Goal: Information Seeking & Learning: Learn about a topic

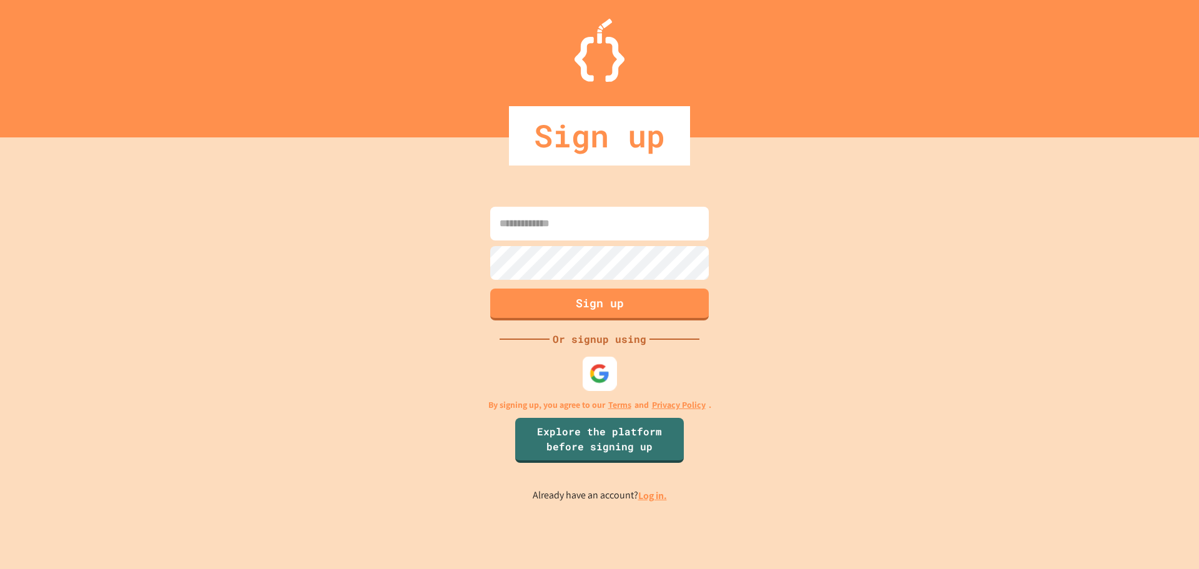
click at [612, 375] on div at bounding box center [600, 373] width 34 height 34
click at [616, 388] on div at bounding box center [599, 373] width 37 height 37
click at [614, 386] on div at bounding box center [599, 373] width 31 height 31
click at [600, 380] on img at bounding box center [600, 373] width 21 height 21
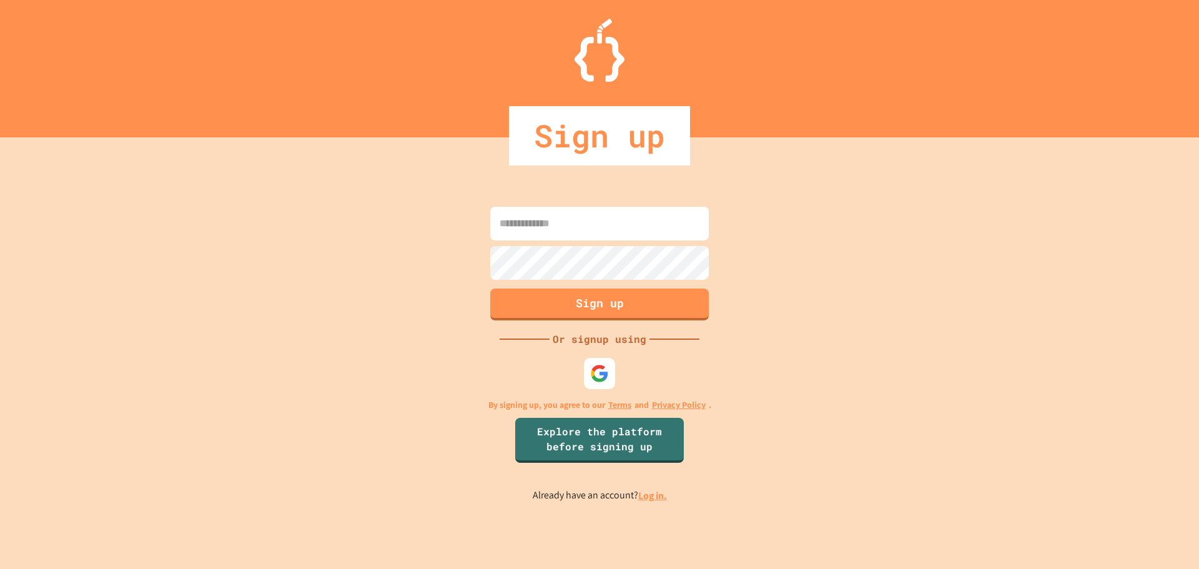
click at [604, 224] on input at bounding box center [599, 224] width 219 height 34
click at [653, 369] on div "Sign up Or signup using By signing up, you agree to our Terms and Privacy Polic…" at bounding box center [599, 353] width 1199 height 432
click at [603, 365] on img at bounding box center [599, 373] width 19 height 19
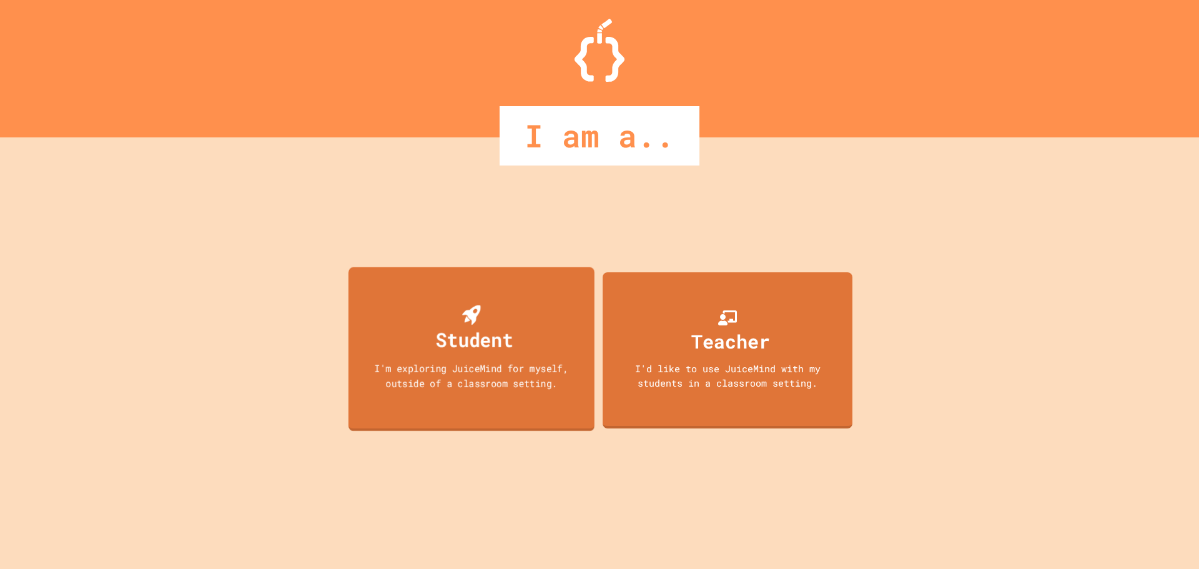
click at [528, 331] on div "Student I'm exploring JuiceMind for myself, outside of a classroom setting." at bounding box center [472, 349] width 246 height 164
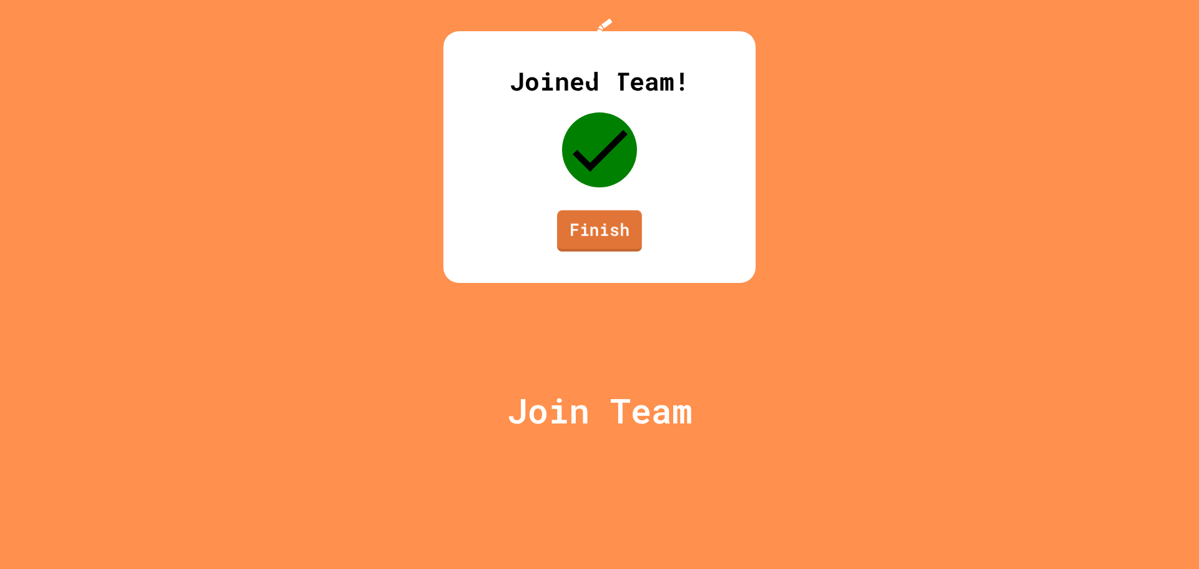
click at [602, 252] on link "Finish" at bounding box center [599, 231] width 85 height 41
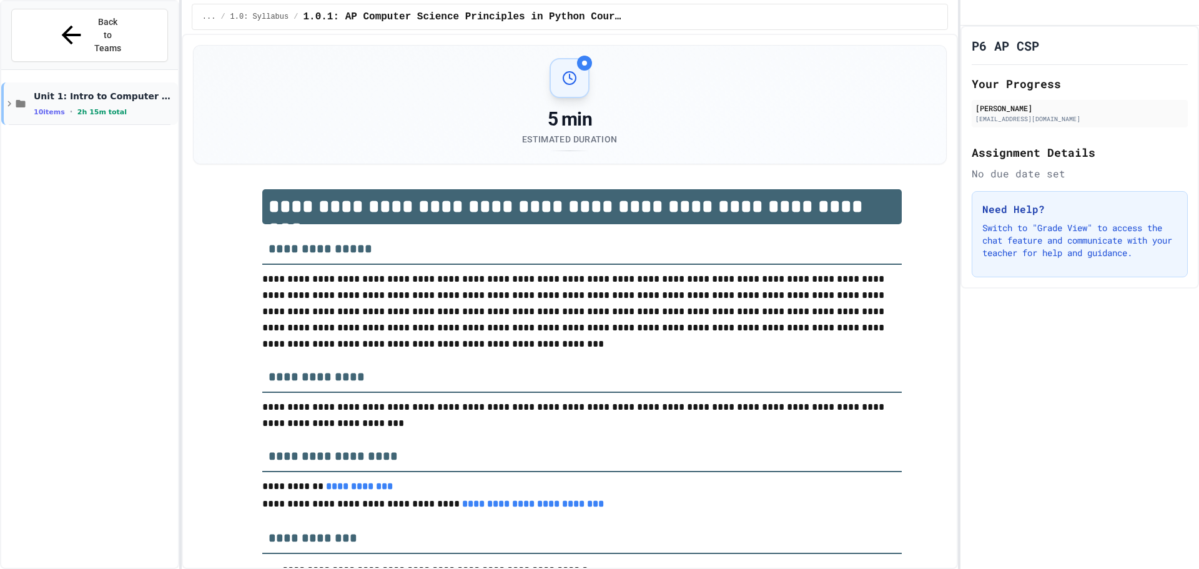
click at [26, 100] on icon at bounding box center [20, 103] width 9 height 7
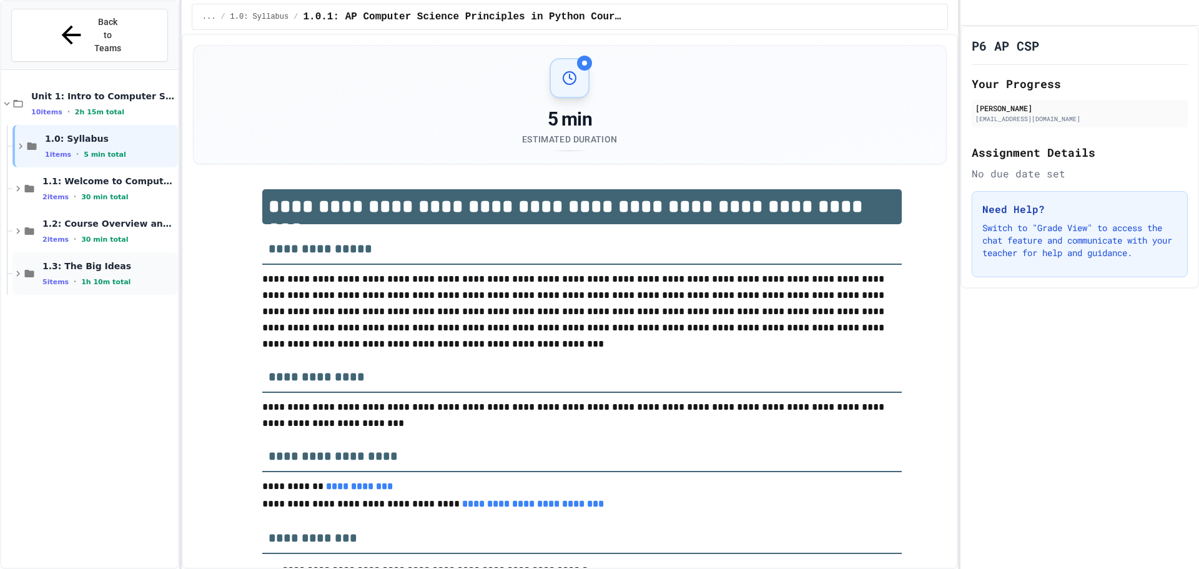
click at [128, 277] on div "5 items • 1h 10m total" at bounding box center [108, 282] width 133 height 10
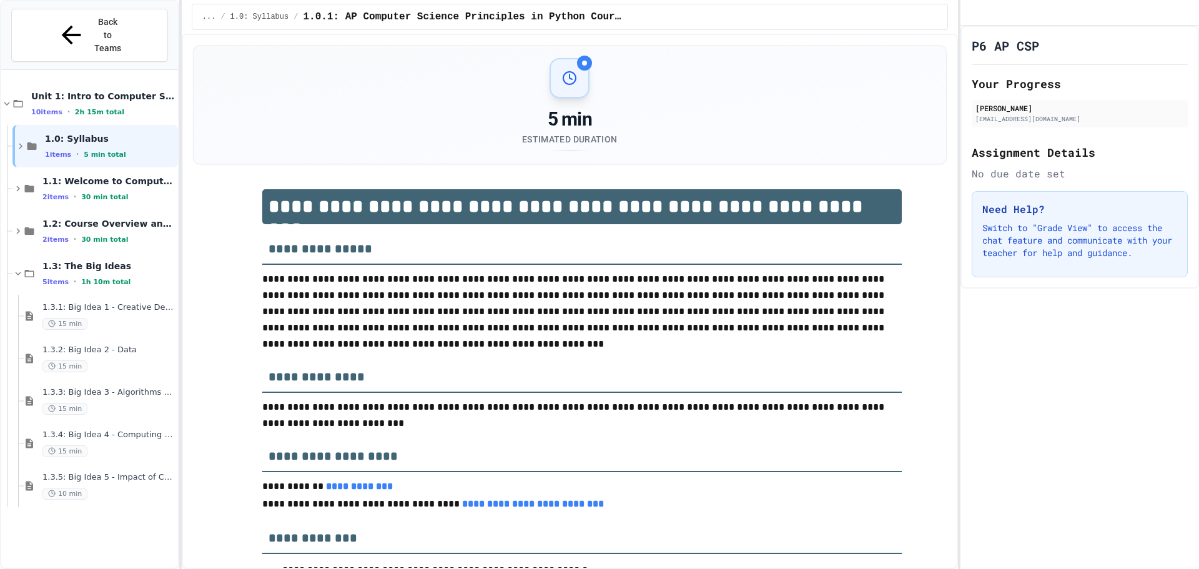
click at [128, 277] on div "5 items • 1h 10m total" at bounding box center [108, 282] width 133 height 10
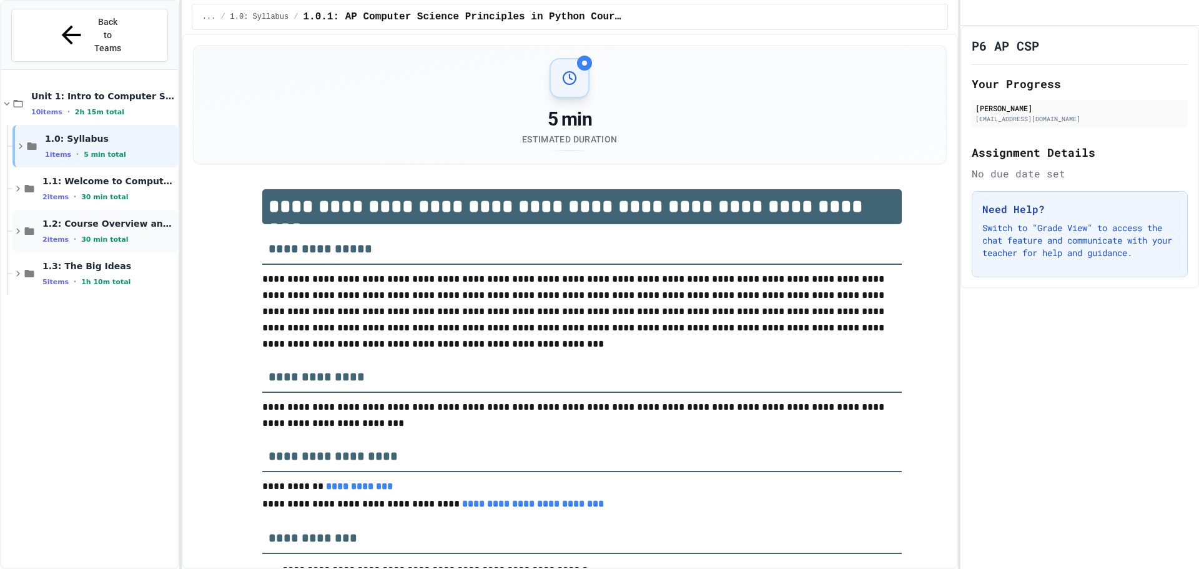
click at [132, 218] on span "1.2: Course Overview and the AP Exam" at bounding box center [108, 223] width 133 height 11
click at [97, 264] on div "1.3: The Big Ideas 5 items • 1h 10m total" at bounding box center [95, 273] width 166 height 42
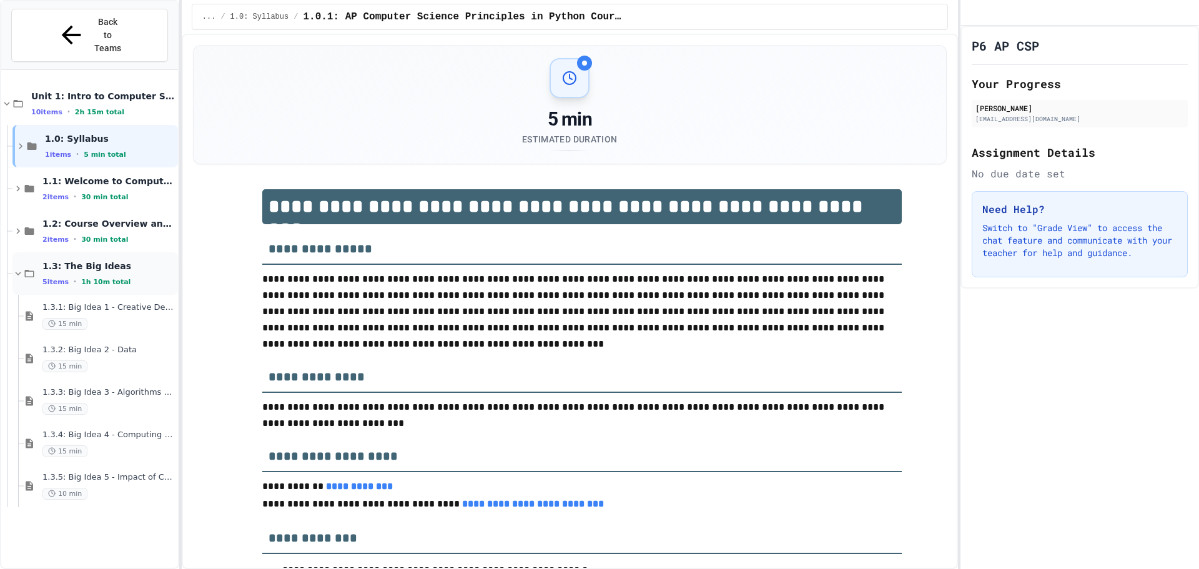
click at [99, 264] on div "1.3: The Big Ideas 5 items • 1h 10m total" at bounding box center [95, 273] width 166 height 42
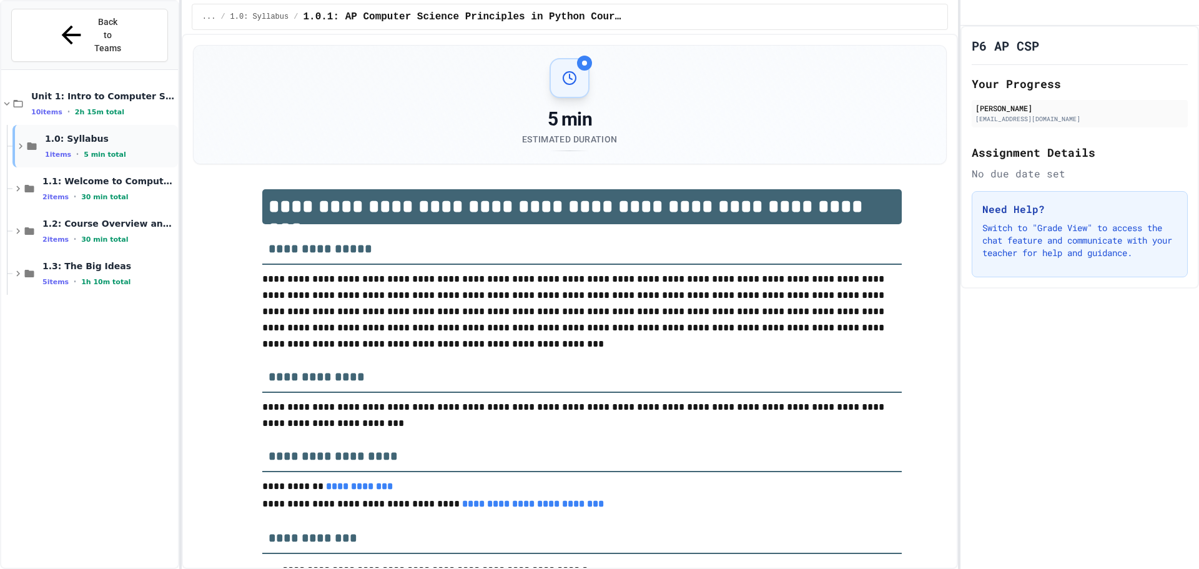
click at [87, 133] on span "1.0: Syllabus" at bounding box center [110, 138] width 131 height 11
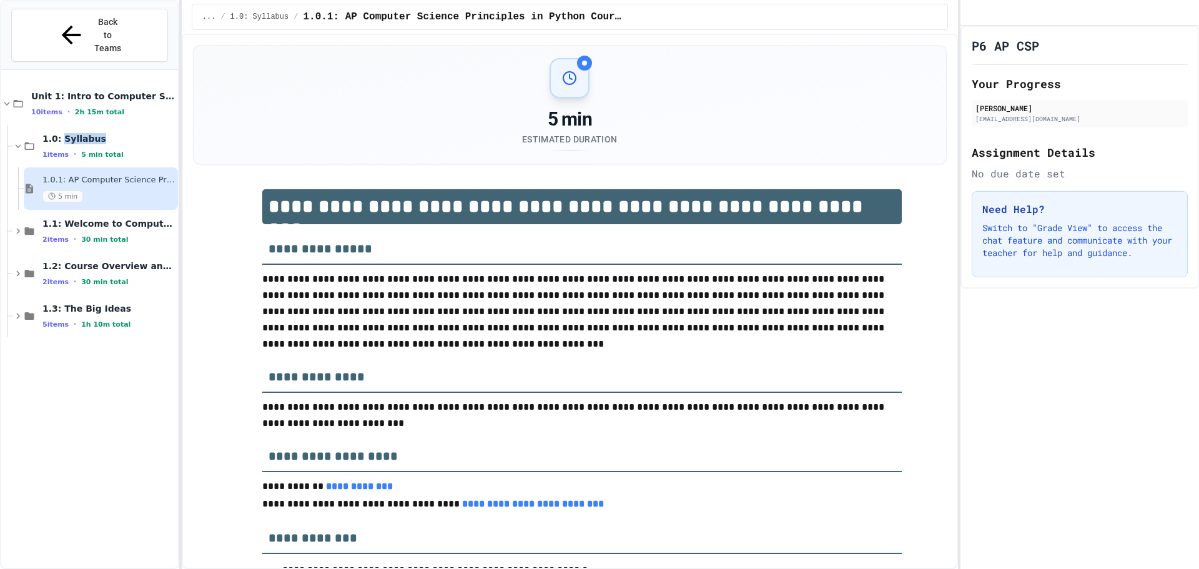
click at [87, 133] on span "1.0: Syllabus" at bounding box center [108, 138] width 133 height 11
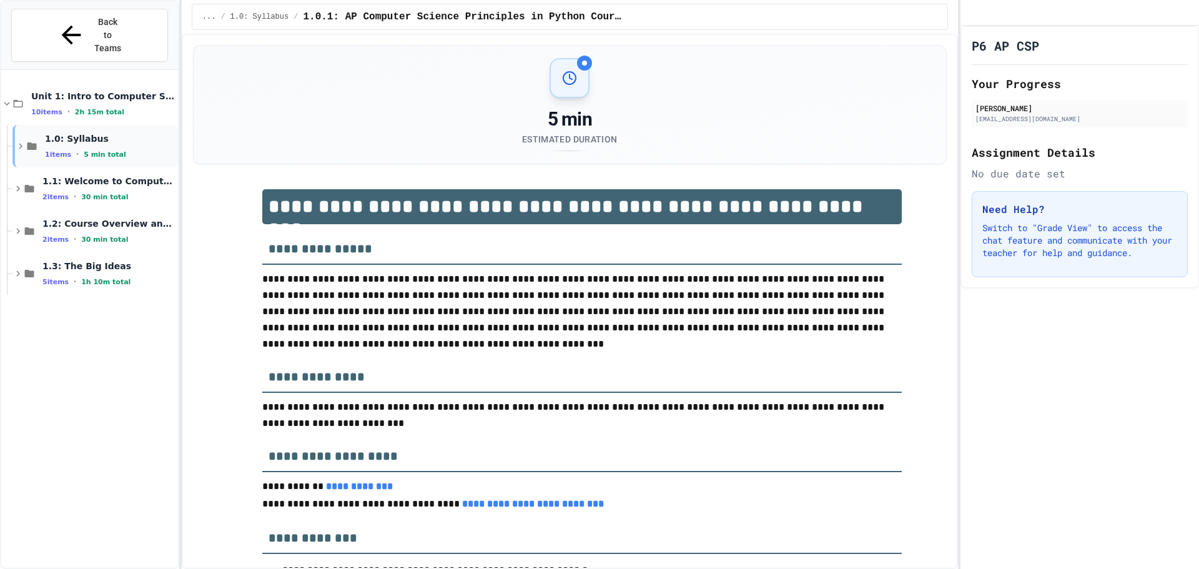
click at [51, 133] on span "1.0: Syllabus" at bounding box center [110, 138] width 131 height 11
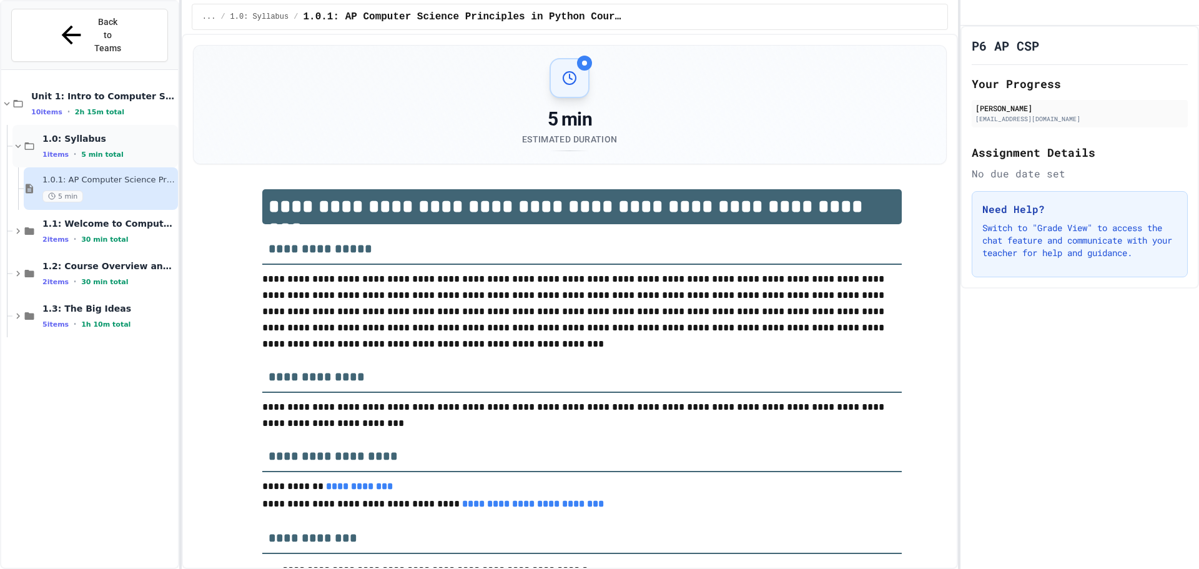
click at [49, 133] on div "1.0: Syllabus 1 items • 5 min total" at bounding box center [108, 146] width 133 height 26
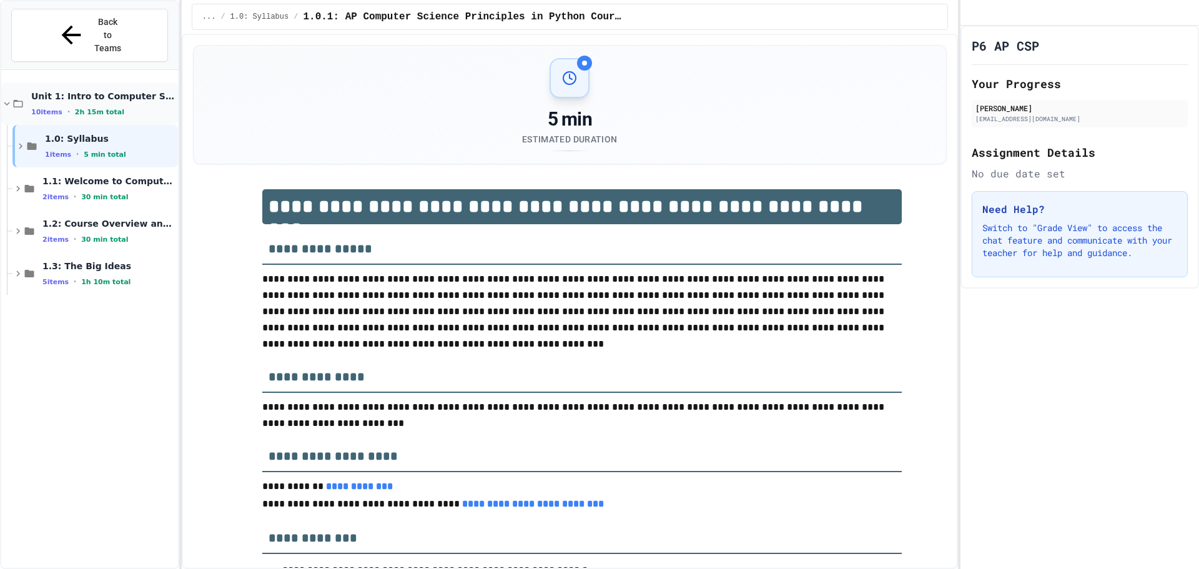
click at [40, 91] on span "Unit 1: Intro to Computer Science" at bounding box center [103, 96] width 144 height 11
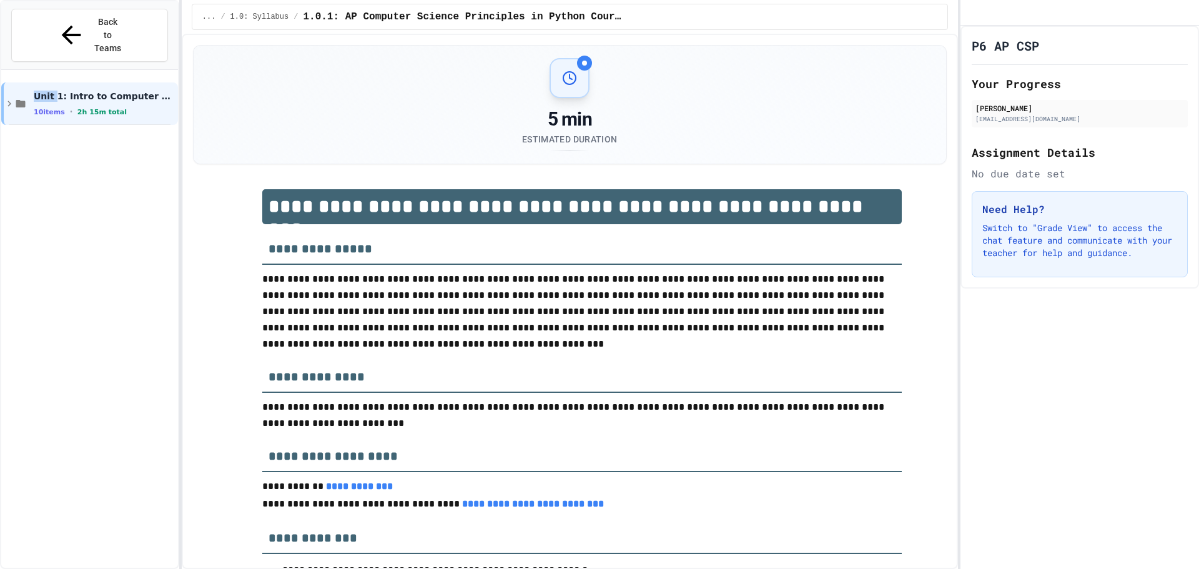
click at [40, 91] on span "Unit 1: Intro to Computer Science" at bounding box center [105, 96] width 142 height 11
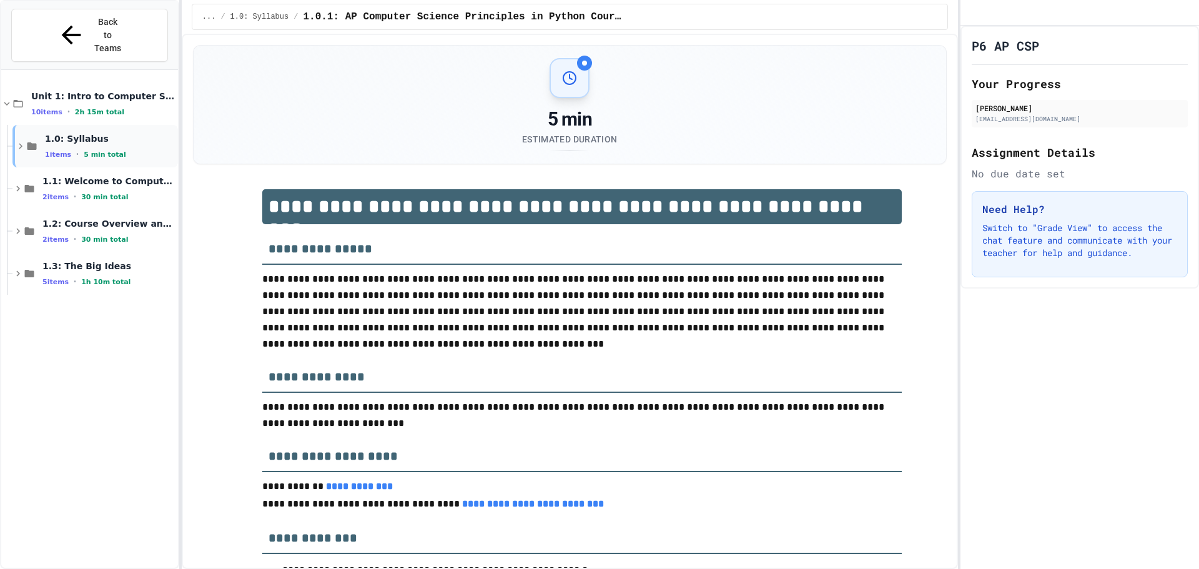
click at [37, 141] on icon at bounding box center [31, 146] width 11 height 11
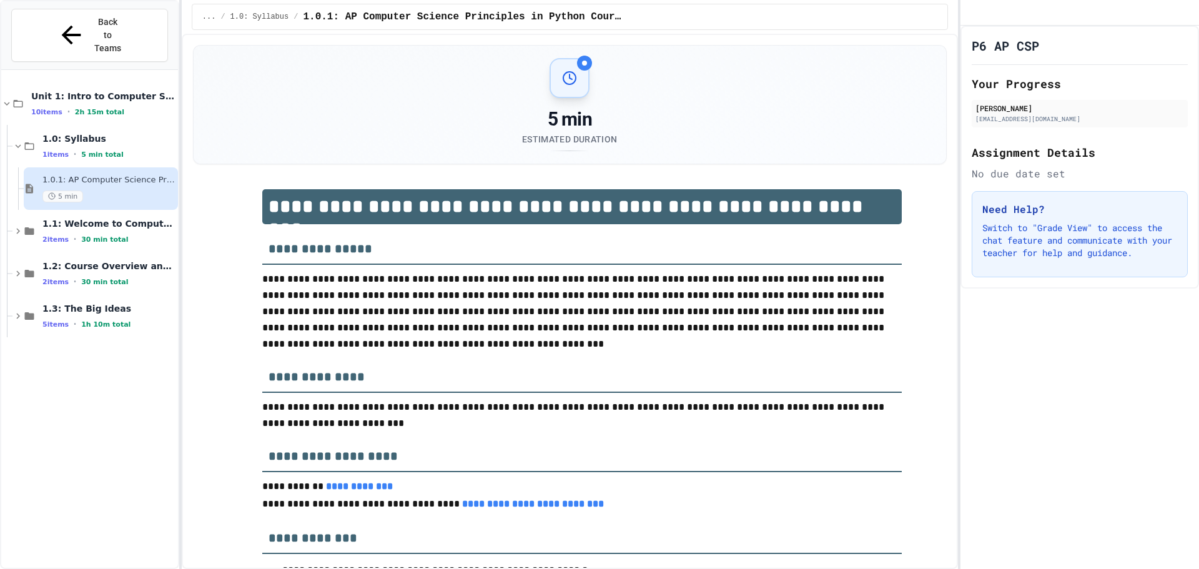
click at [108, 191] on div "5 min" at bounding box center [108, 197] width 133 height 12
click at [94, 139] on div "1.0: Syllabus 1 items • 5 min total" at bounding box center [95, 146] width 166 height 42
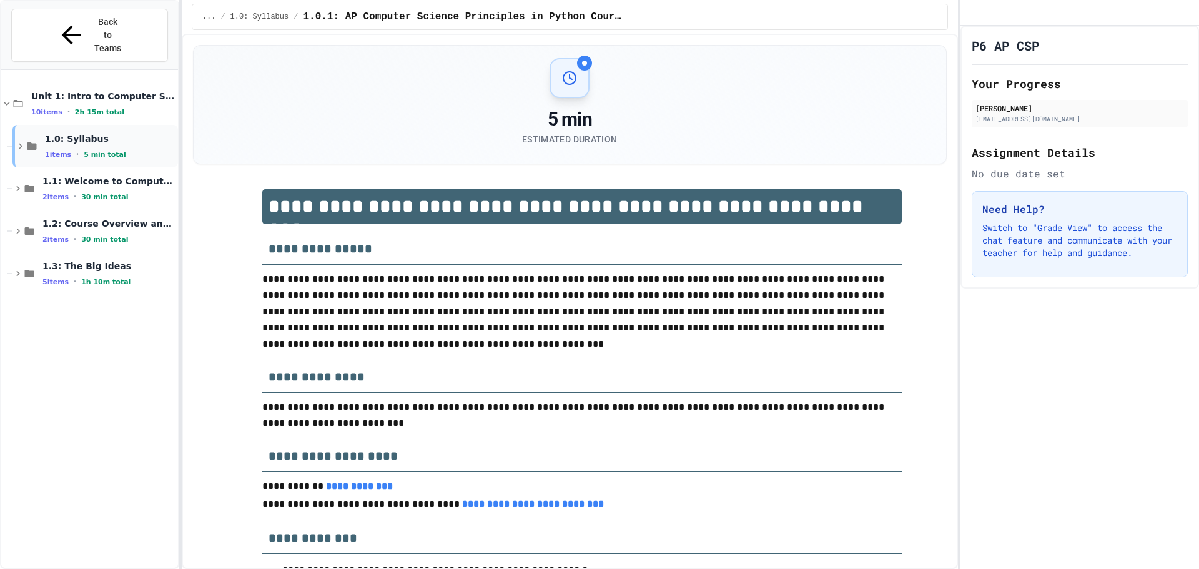
click at [67, 149] on div "1 items • 5 min total" at bounding box center [110, 154] width 131 height 10
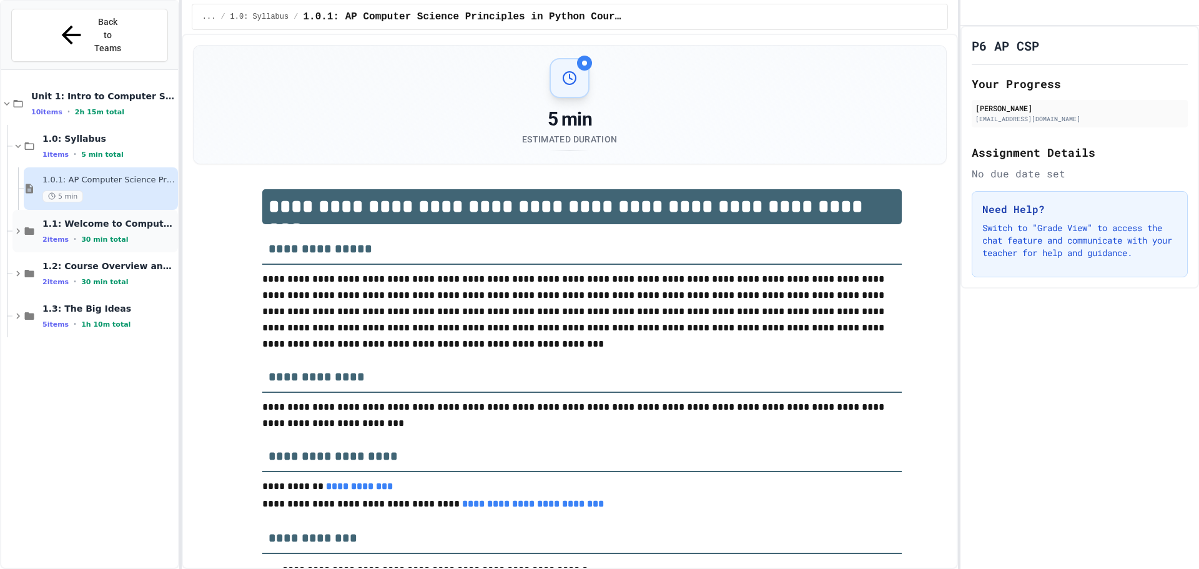
click at [84, 218] on span "1.1: Welcome to Computer Science" at bounding box center [108, 223] width 133 height 11
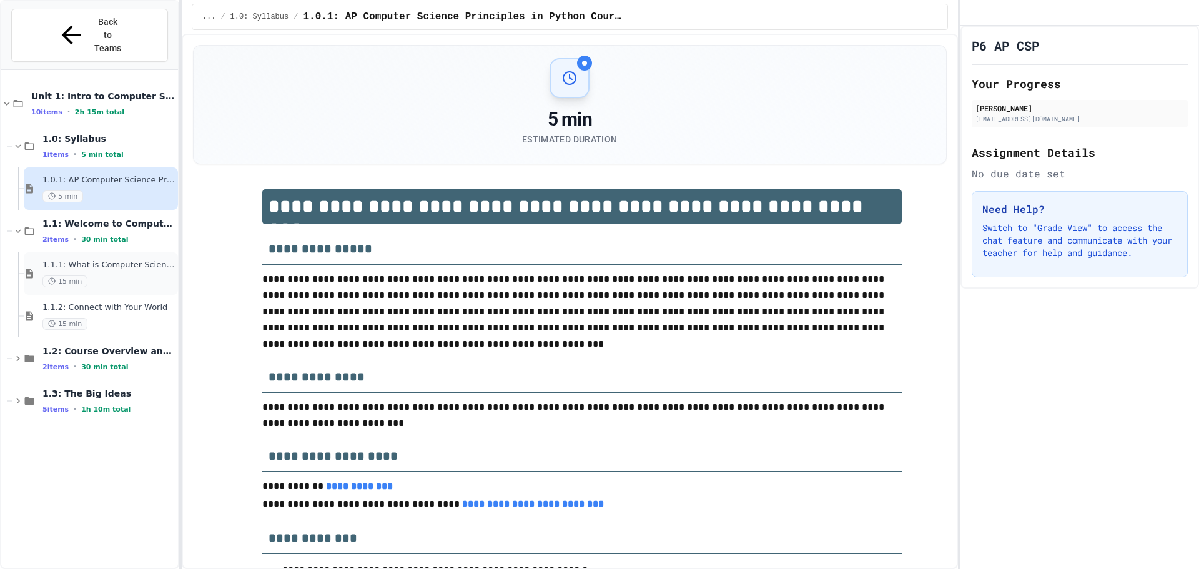
click at [85, 260] on span "1.1.1: What is Computer Science?" at bounding box center [108, 265] width 133 height 11
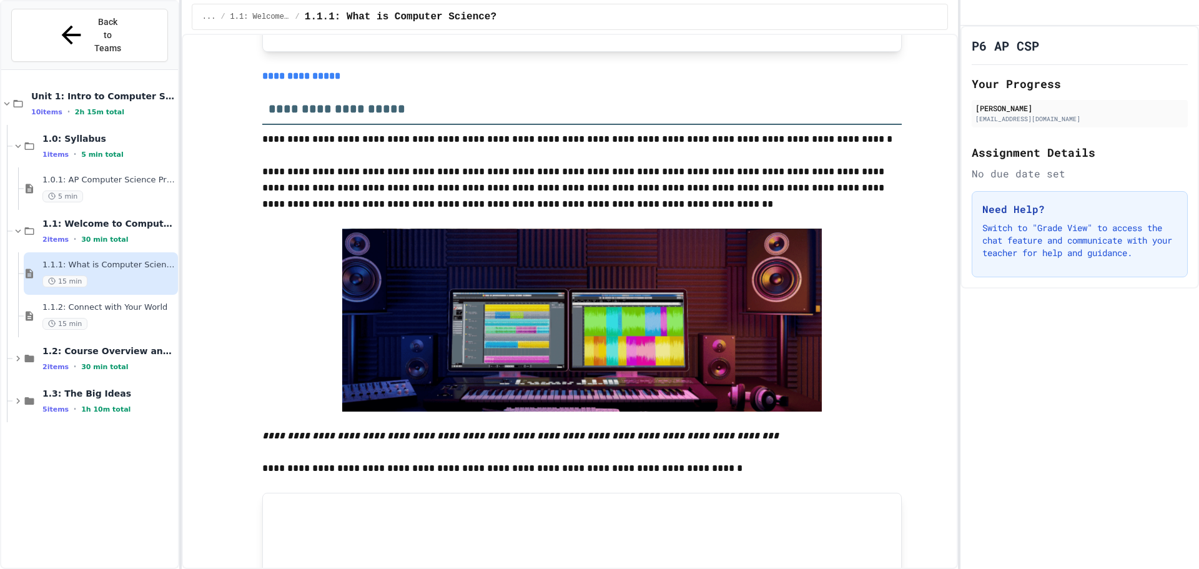
scroll to position [2006, 0]
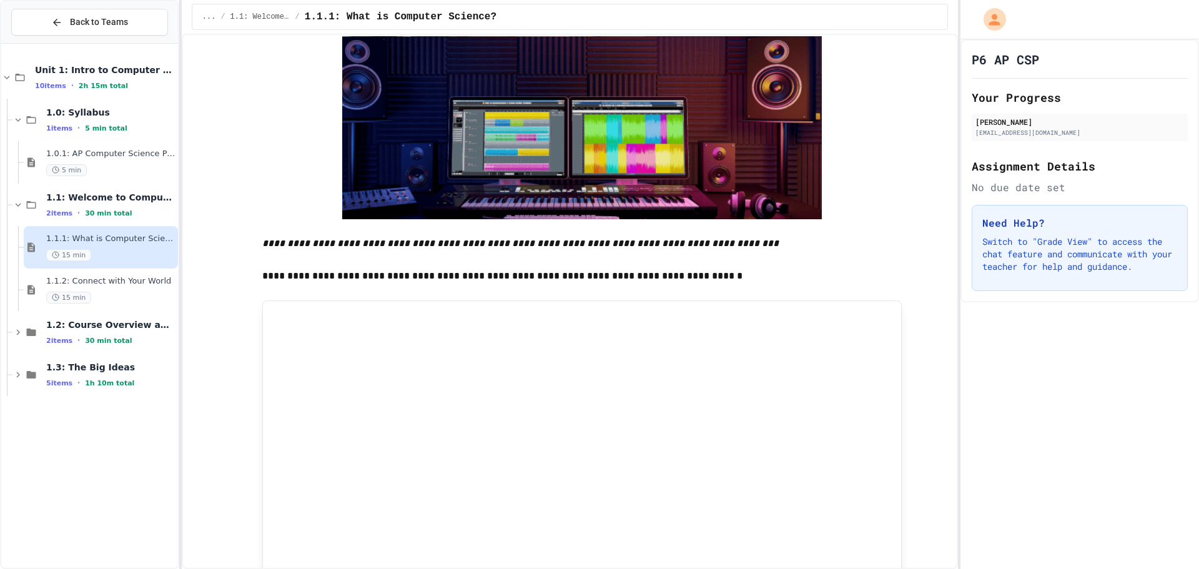
scroll to position [2136, 0]
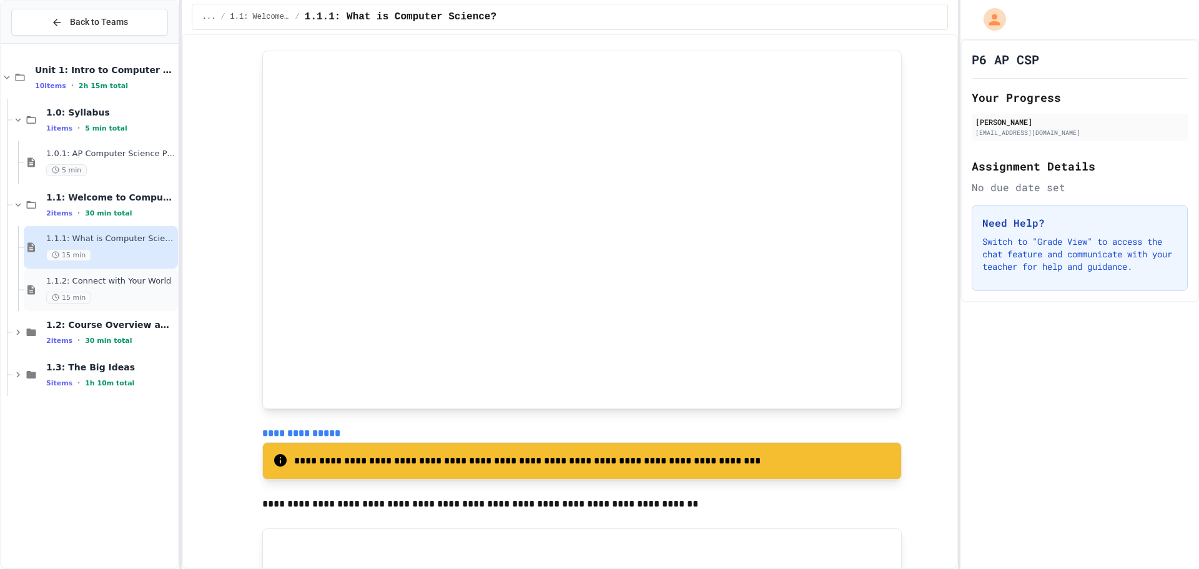
click at [117, 282] on span "1.1.2: Connect with Your World" at bounding box center [110, 281] width 129 height 11
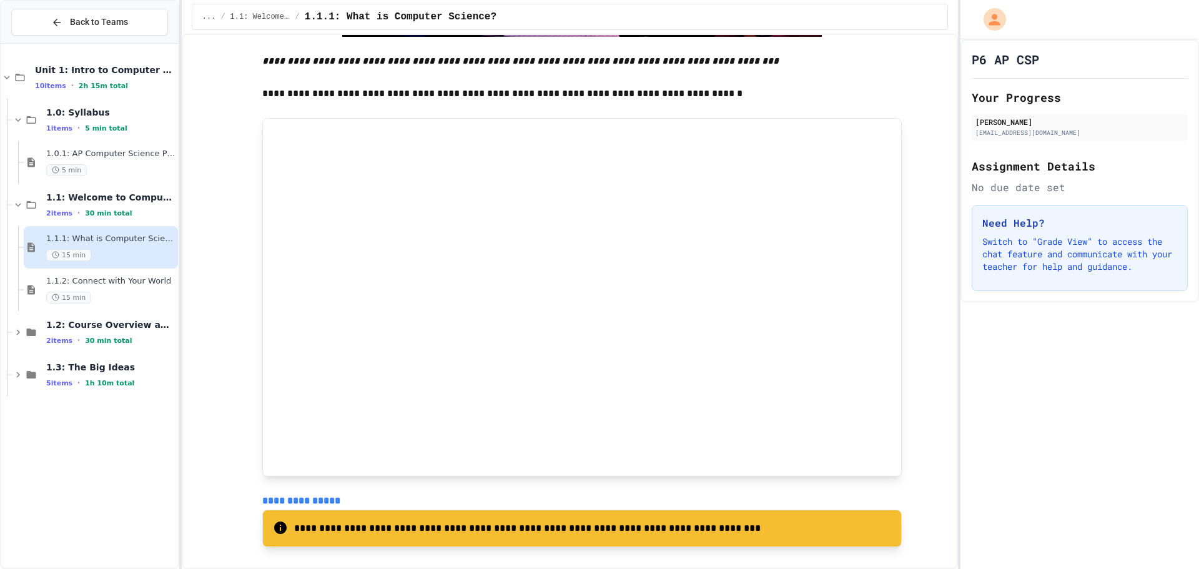
scroll to position [1943, 0]
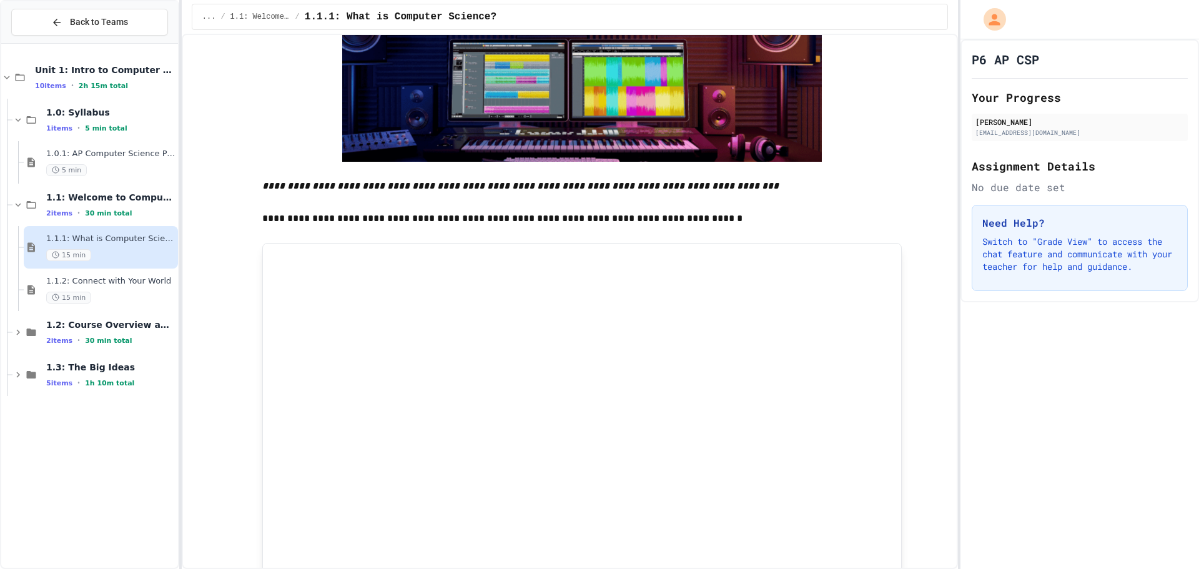
click at [86, 301] on span "15 min" at bounding box center [68, 298] width 45 height 12
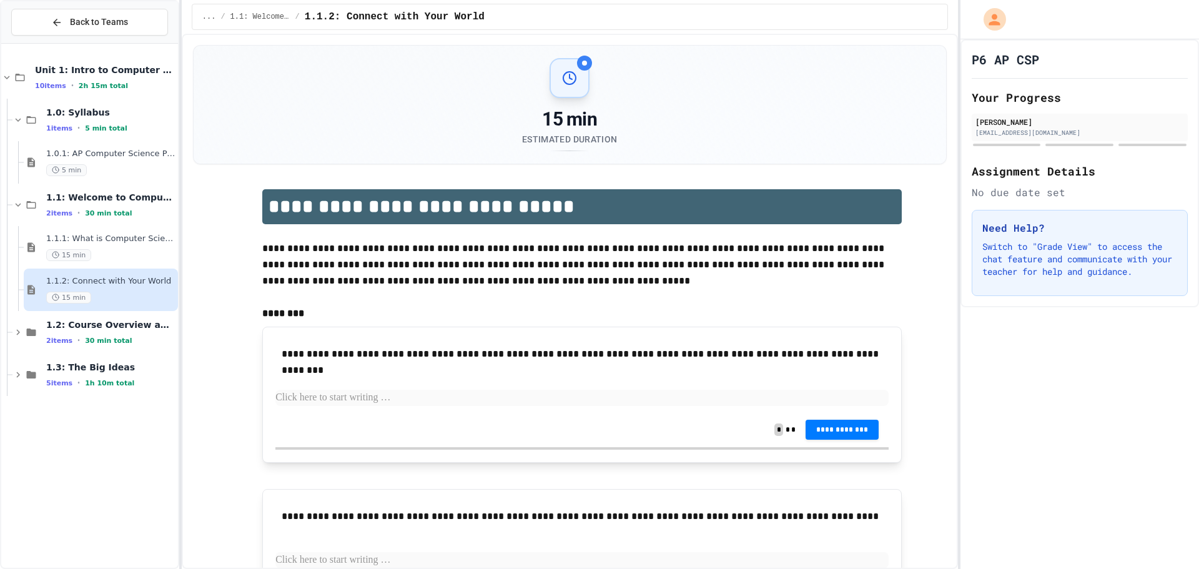
scroll to position [265, 0]
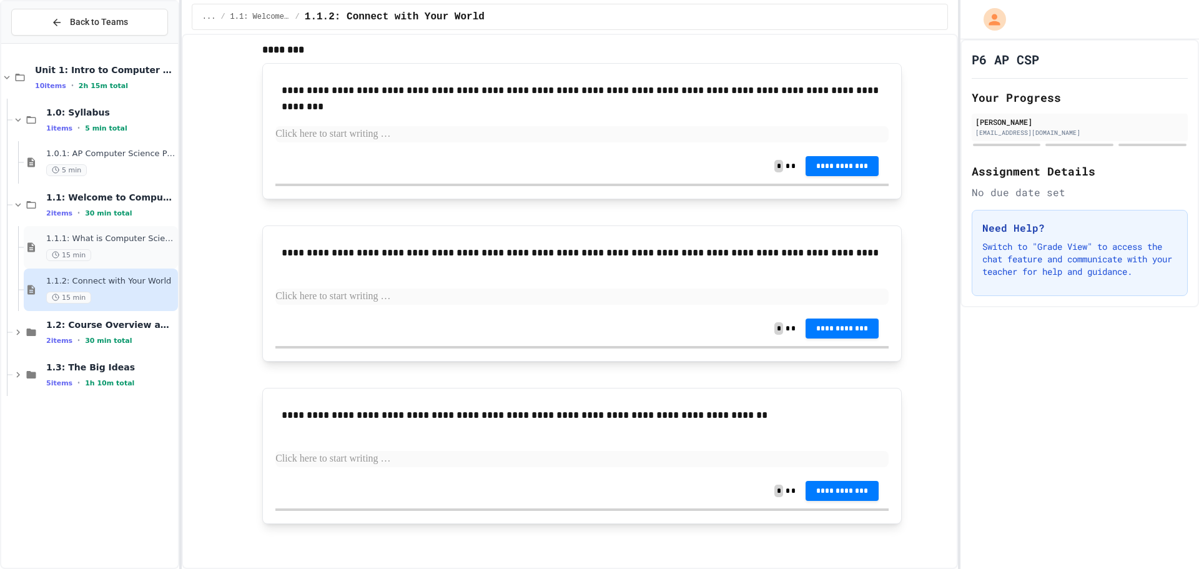
click at [153, 249] on div "15 min" at bounding box center [110, 255] width 129 height 12
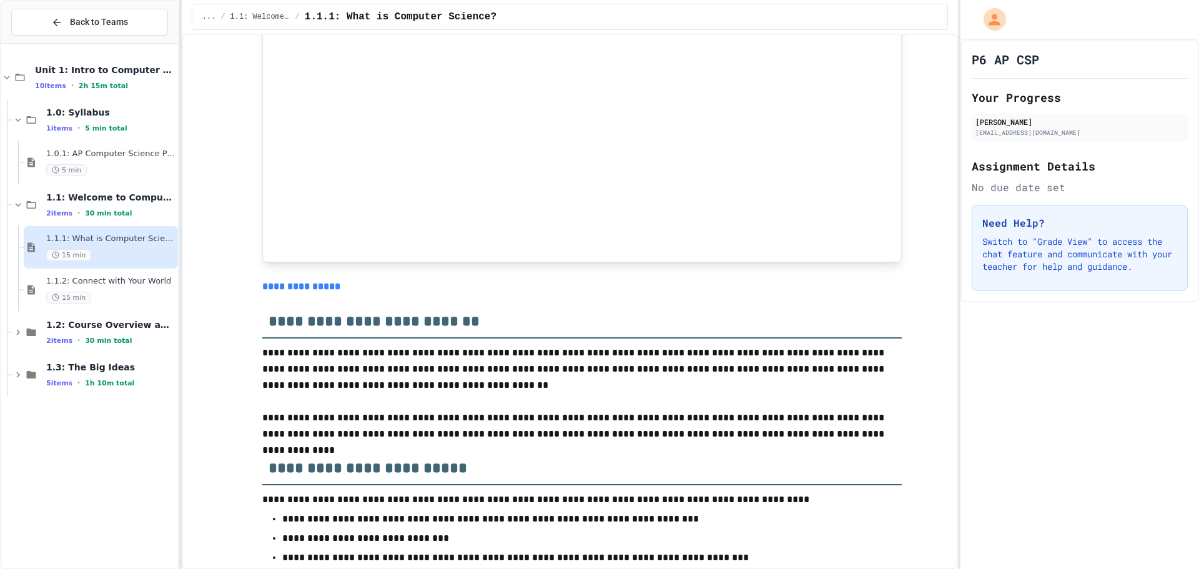
scroll to position [5312, 0]
